Goal: Information Seeking & Learning: Learn about a topic

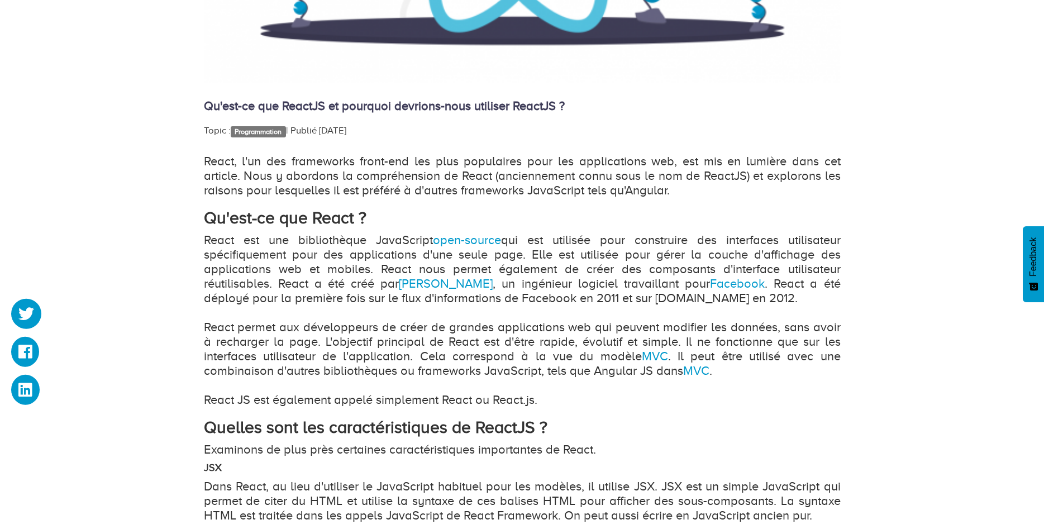
scroll to position [570, 0]
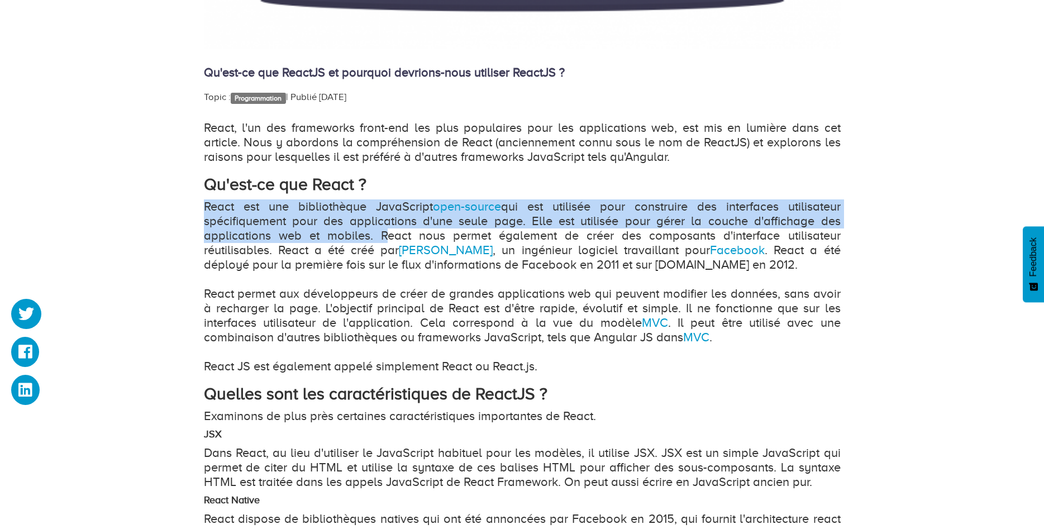
drag, startPoint x: 202, startPoint y: 207, endPoint x: 381, endPoint y: 232, distance: 181.0
click at [381, 232] on div "Qu'est-ce que ReactJS et pourquoi devrions-nous utiliser ReactJS ? Topic : Prog…" at bounding box center [521, 510] width 653 height 1764
click at [426, 284] on p "React est une bibliothèque JavaScript open-source qui est utilisée pour constru…" at bounding box center [522, 286] width 637 height 174
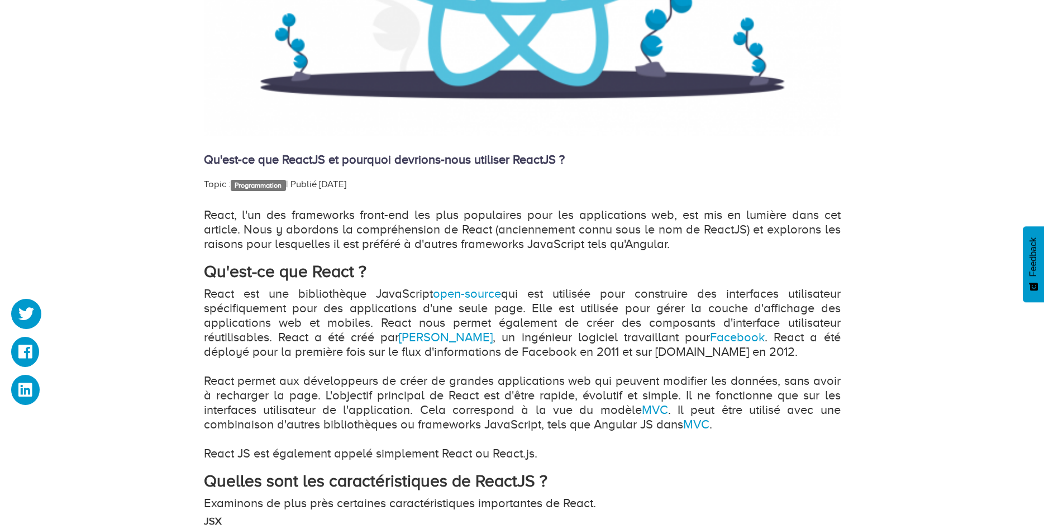
scroll to position [513, 0]
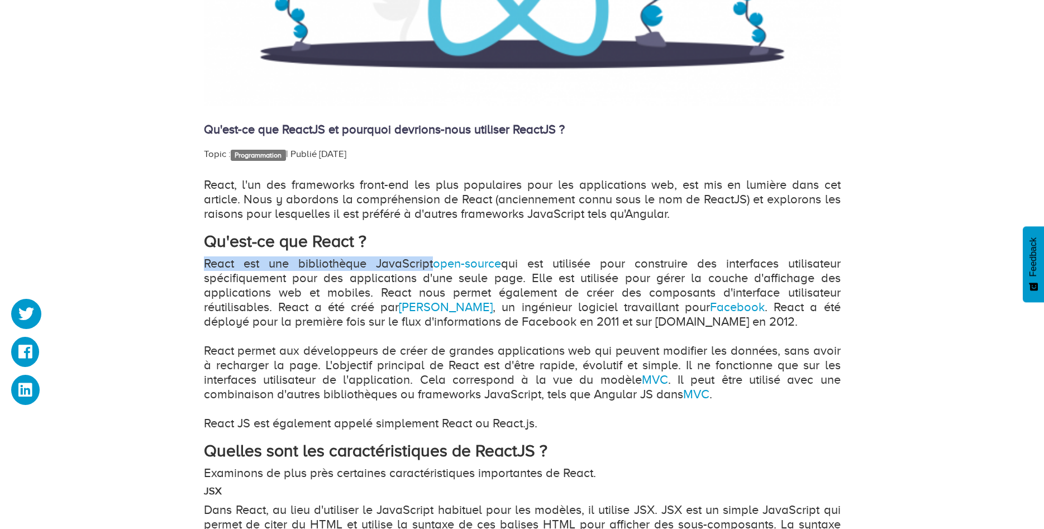
drag, startPoint x: 198, startPoint y: 263, endPoint x: 426, endPoint y: 259, distance: 227.4
copy p "React est une bibliothèque JavaScript"
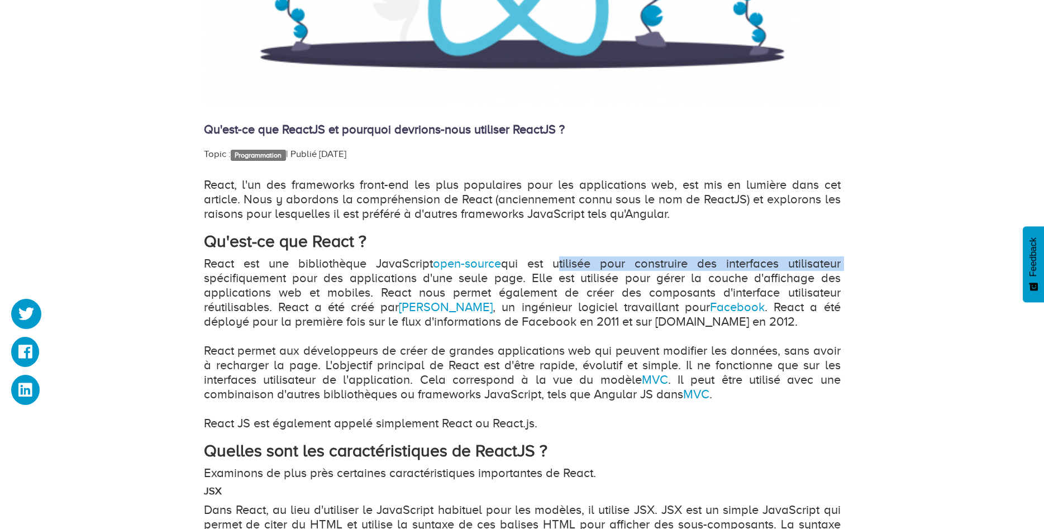
drag, startPoint x: 554, startPoint y: 261, endPoint x: 839, endPoint y: 266, distance: 284.9
click at [839, 266] on p "React est une bibliothèque JavaScript open-source qui est utilisée pour constru…" at bounding box center [522, 343] width 637 height 174
copy p "utilisée pour construire des interfaces utilisateur"
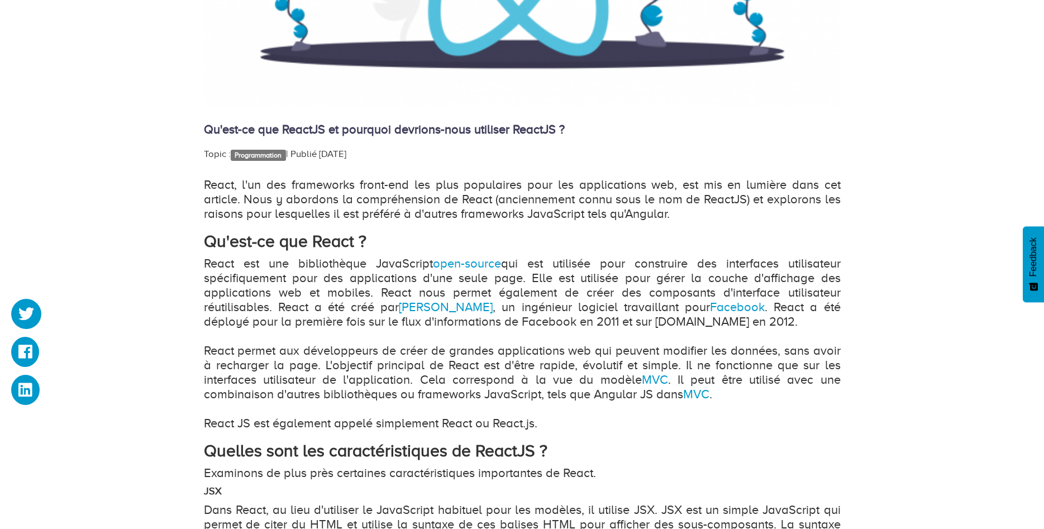
click at [523, 281] on p "React est une bibliothèque JavaScript open-source qui est utilisée pour constru…" at bounding box center [522, 343] width 637 height 174
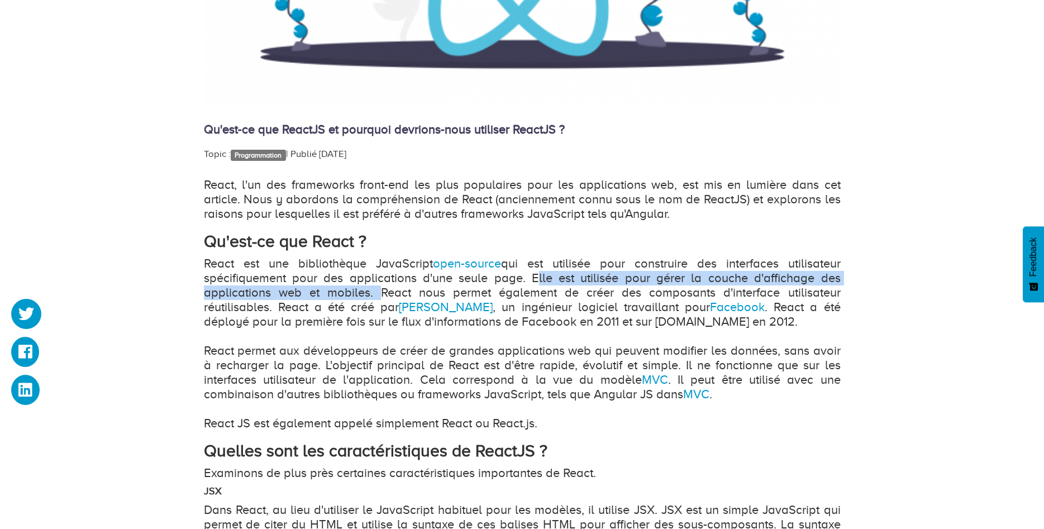
drag, startPoint x: 529, startPoint y: 278, endPoint x: 373, endPoint y: 297, distance: 157.5
click at [373, 297] on p "React est une bibliothèque JavaScript open-source qui est utilisée pour constru…" at bounding box center [522, 343] width 637 height 174
copy p "Elle est utilisée pour gérer la couche d'affichage des applications web et mobi…"
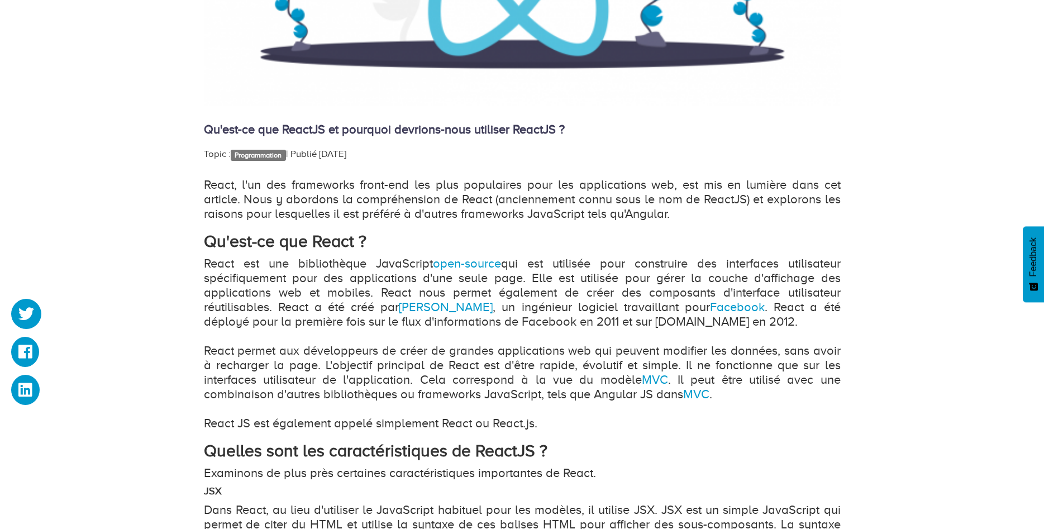
click at [612, 295] on p "React est une bibliothèque JavaScript open-source qui est utilisée pour constru…" at bounding box center [522, 343] width 637 height 174
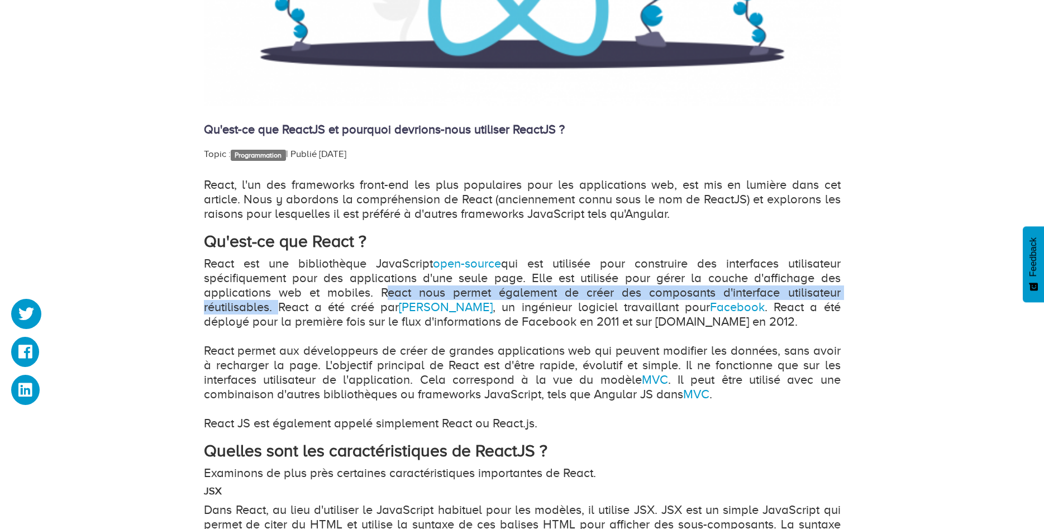
drag, startPoint x: 381, startPoint y: 292, endPoint x: 273, endPoint y: 309, distance: 109.6
click at [273, 309] on p "React est une bibliothèque JavaScript open-source qui est utilisée pour constru…" at bounding box center [522, 343] width 637 height 174
copy p "React nous permet également de créer des composants d'interface utilisateur réu…"
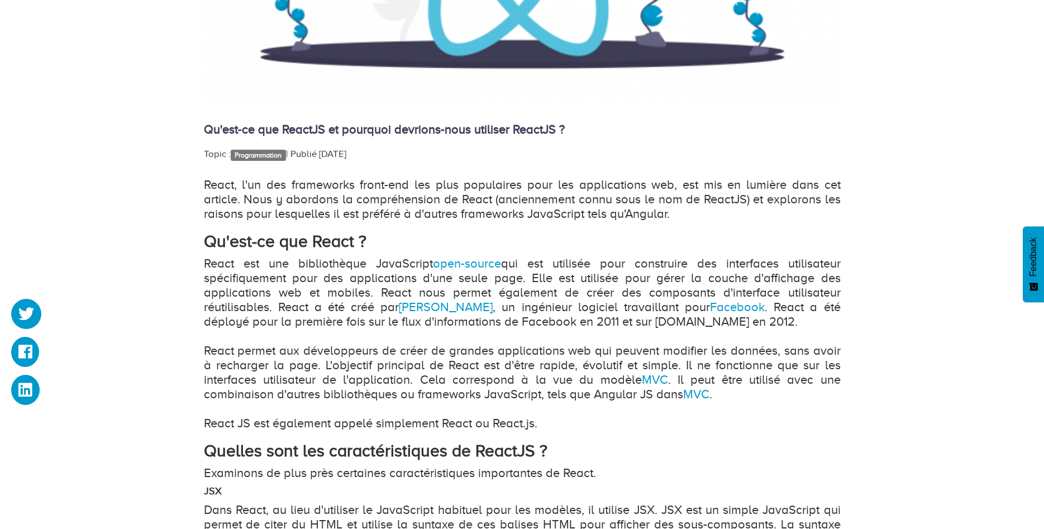
click at [335, 326] on p "React est une bibliothèque JavaScript open-source qui est utilisée pour constru…" at bounding box center [522, 343] width 637 height 174
drag, startPoint x: 389, startPoint y: 311, endPoint x: 462, endPoint y: 311, distance: 73.2
click at [462, 311] on p "React est une bibliothèque JavaScript open-source qui est utilisée pour constru…" at bounding box center [522, 343] width 637 height 174
copy p "qui est utilisée pour construire des interfaces utilisateur spécifiquement pour…"
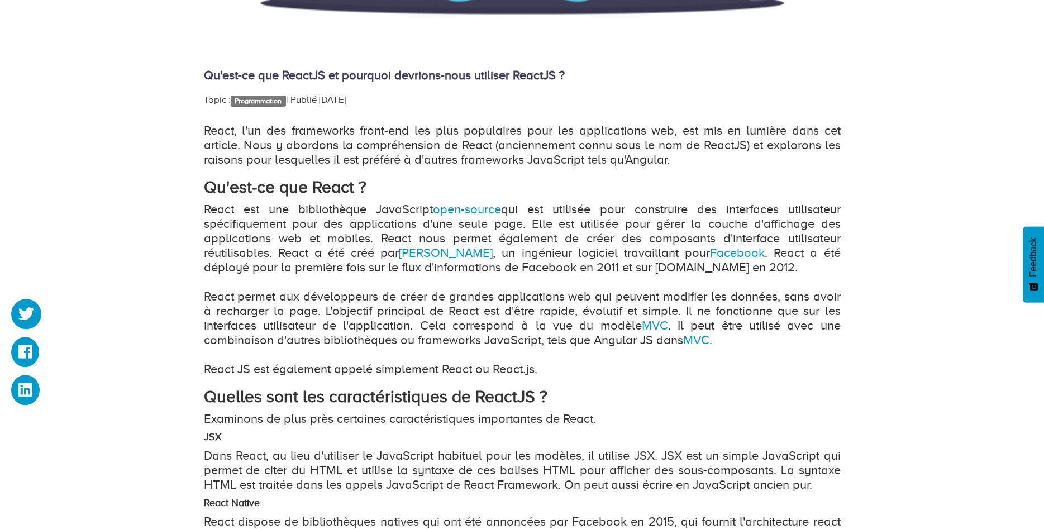
scroll to position [570, 0]
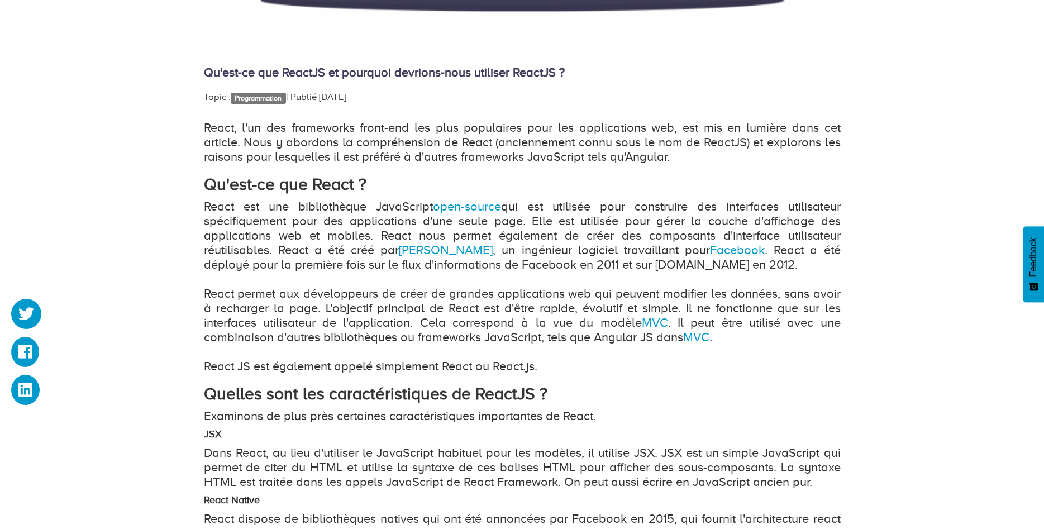
click at [456, 331] on p "React est une bibliothèque JavaScript open-source qui est utilisée pour constru…" at bounding box center [522, 286] width 637 height 174
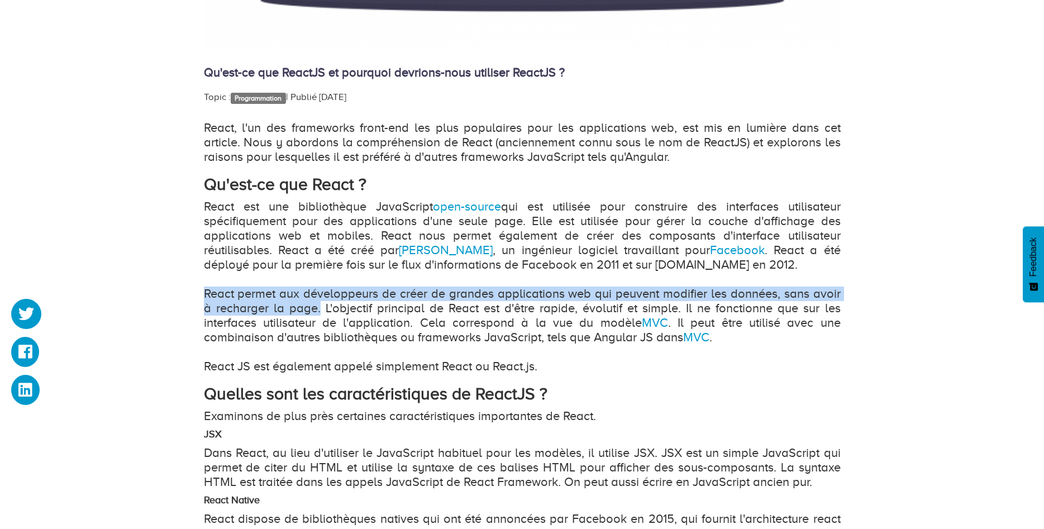
drag, startPoint x: 318, startPoint y: 308, endPoint x: 203, endPoint y: 288, distance: 117.3
click at [203, 288] on div "Qu'est-ce que ReactJS et pourquoi devrions-nous utiliser ReactJS ? Topic : Prog…" at bounding box center [521, 510] width 653 height 1764
copy p "React permet aux développeurs de créer de grandes applications web qui peuvent …"
click at [545, 290] on p "React est une bibliothèque JavaScript open-source qui est utilisée pour constru…" at bounding box center [522, 286] width 637 height 174
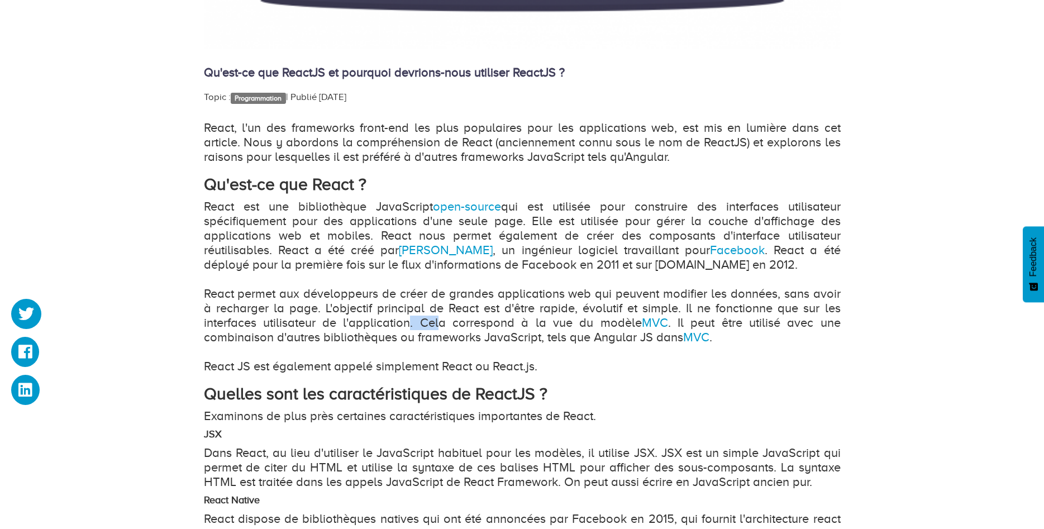
drag, startPoint x: 409, startPoint y: 322, endPoint x: 429, endPoint y: 321, distance: 20.7
click at [434, 320] on p "React est une bibliothèque JavaScript open-source qui est utilisée pour constru…" at bounding box center [522, 286] width 637 height 174
click at [428, 321] on p "React est une bibliothèque JavaScript open-source qui est utilisée pour constru…" at bounding box center [522, 286] width 637 height 174
click at [410, 322] on p "React est une bibliothèque JavaScript open-source qui est utilisée pour constru…" at bounding box center [522, 286] width 637 height 174
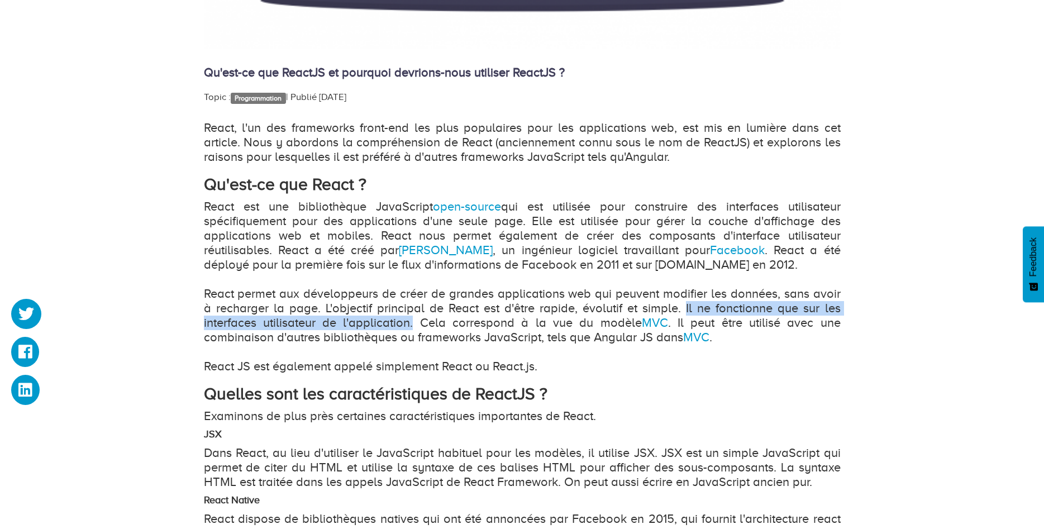
drag, startPoint x: 412, startPoint y: 323, endPoint x: 684, endPoint y: 307, distance: 272.5
click at [684, 307] on p "React est une bibliothèque JavaScript open-source qui est utilisée pour constru…" at bounding box center [522, 286] width 637 height 174
copy p "Il ne fonctionne que sur les interfaces utilisateur de l'application."
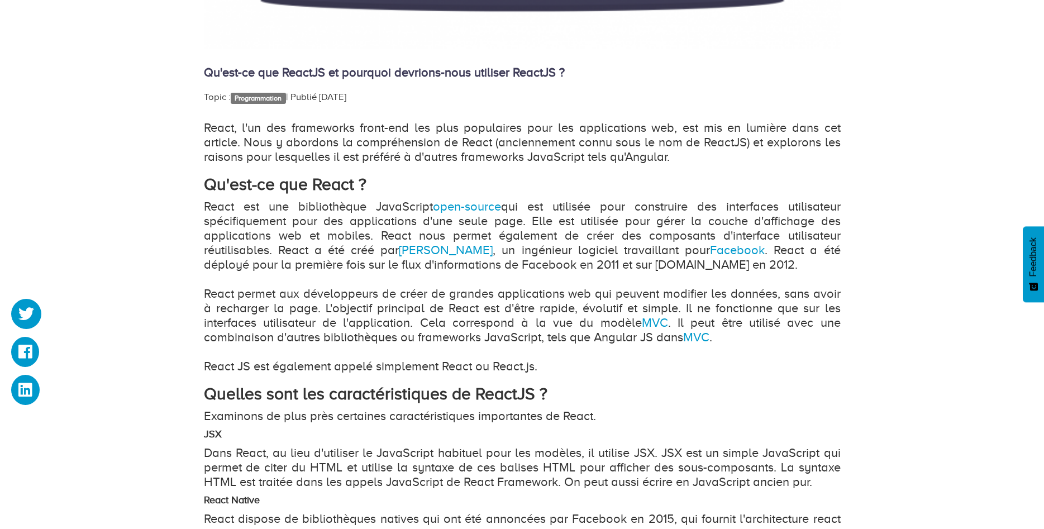
click at [506, 322] on p "React est une bibliothèque JavaScript open-source qui est utilisée pour constru…" at bounding box center [522, 286] width 637 height 174
drag, startPoint x: 423, startPoint y: 324, endPoint x: 671, endPoint y: 317, distance: 248.1
click at [671, 317] on p "React est une bibliothèque JavaScript open-source qui est utilisée pour constru…" at bounding box center [522, 286] width 637 height 174
copy p "Cela correspond à la vue du modèle MVC ."
click at [639, 322] on p "React est une bibliothèque JavaScript open-source qui est utilisée pour constru…" at bounding box center [522, 286] width 637 height 174
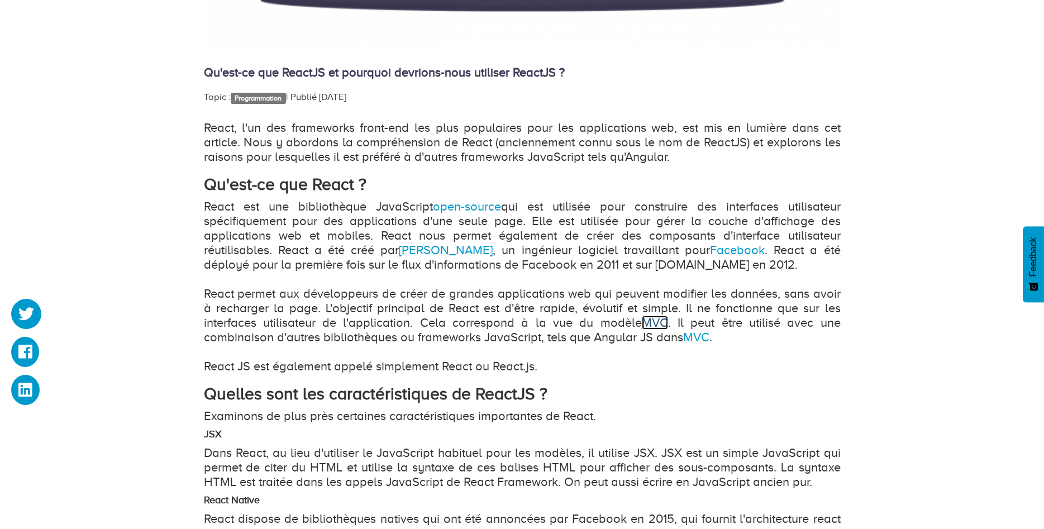
click at [647, 322] on link "MVC" at bounding box center [655, 323] width 26 height 14
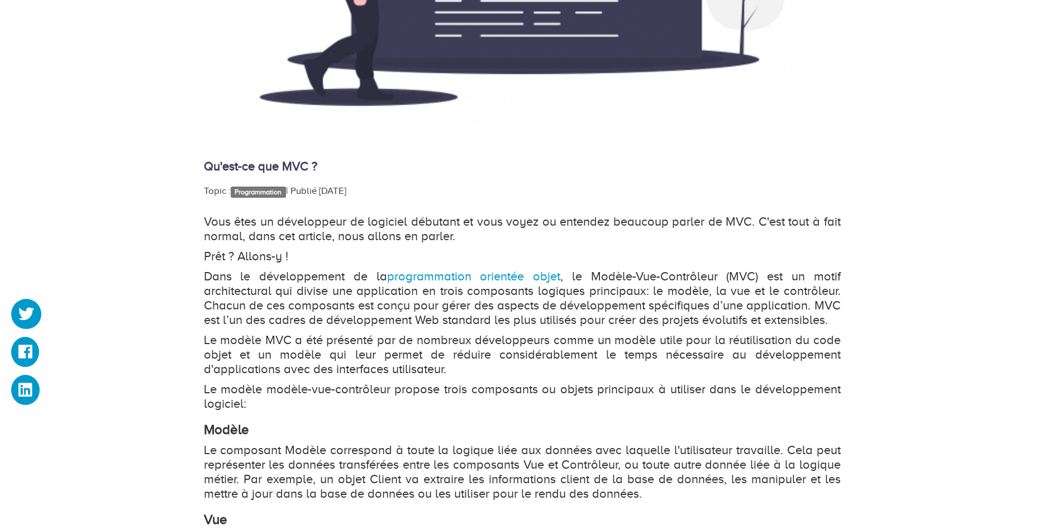
scroll to position [627, 0]
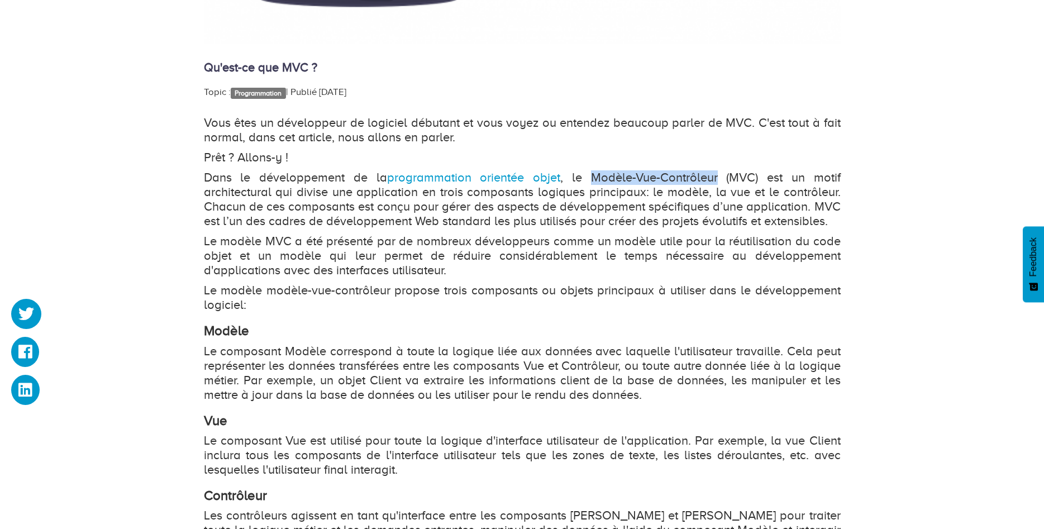
drag, startPoint x: 591, startPoint y: 173, endPoint x: 718, endPoint y: 170, distance: 126.3
click at [718, 170] on div "Vous êtes un développeur de logiciel débutant et vous voyez ou entendez beaucou…" at bounding box center [522, 348] width 637 height 465
copy p "Modèle-Vue-Contrôleur"
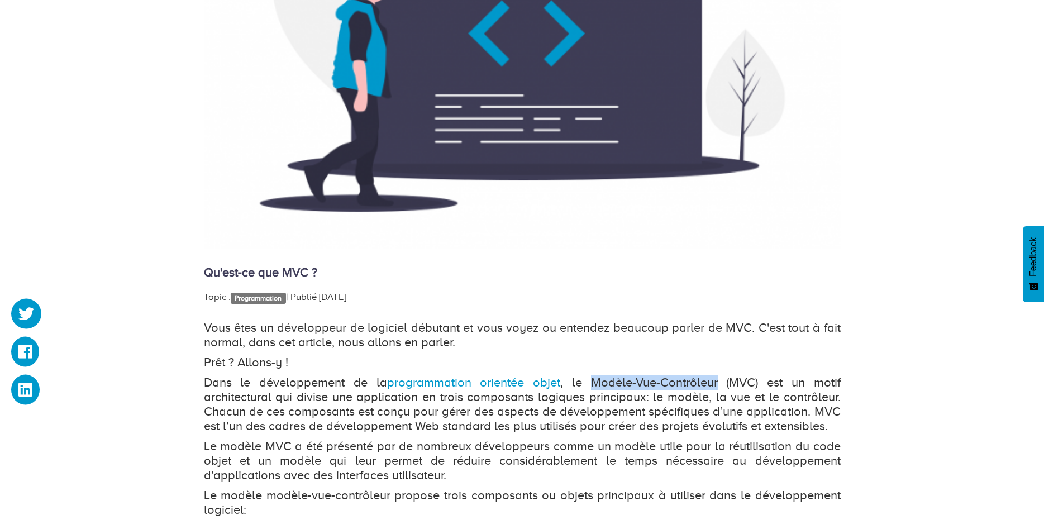
scroll to position [399, 0]
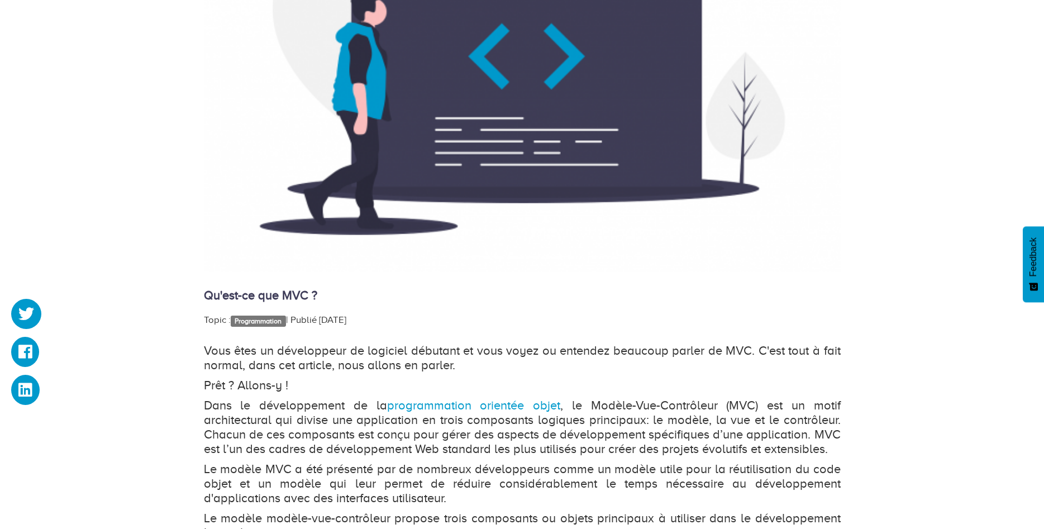
click at [533, 299] on h4 "Qu'est-ce que MVC ?" at bounding box center [522, 295] width 637 height 13
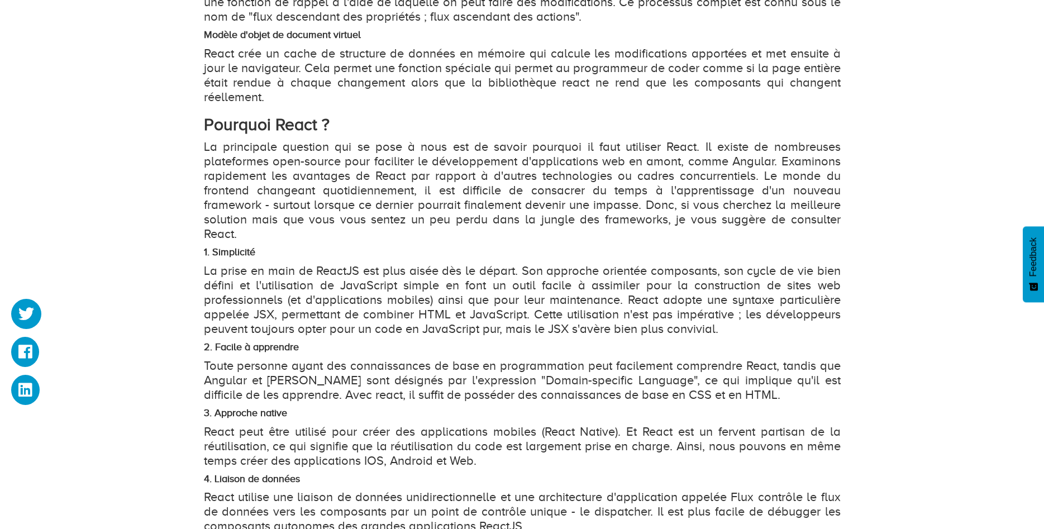
scroll to position [1595, 0]
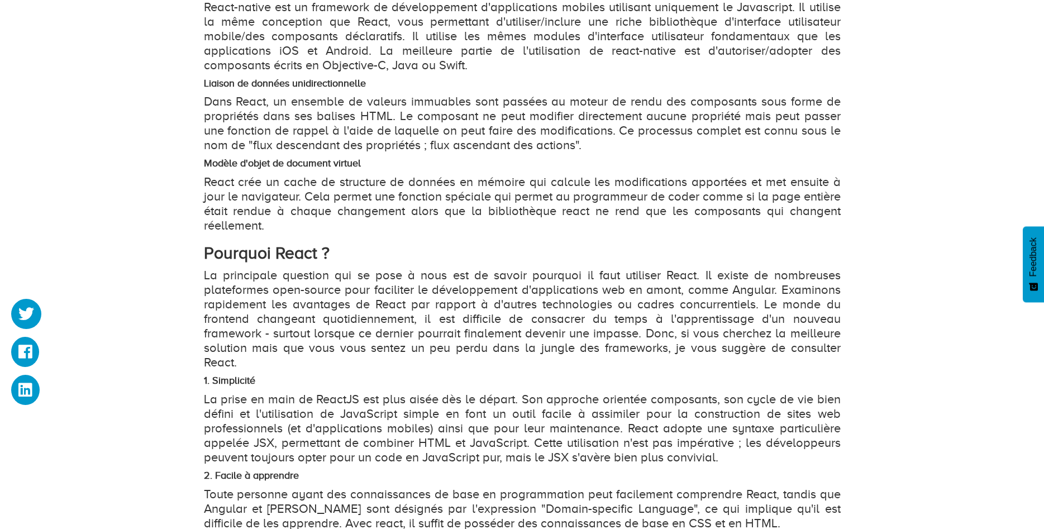
scroll to position [1310, 0]
